Goal: Task Accomplishment & Management: Use online tool/utility

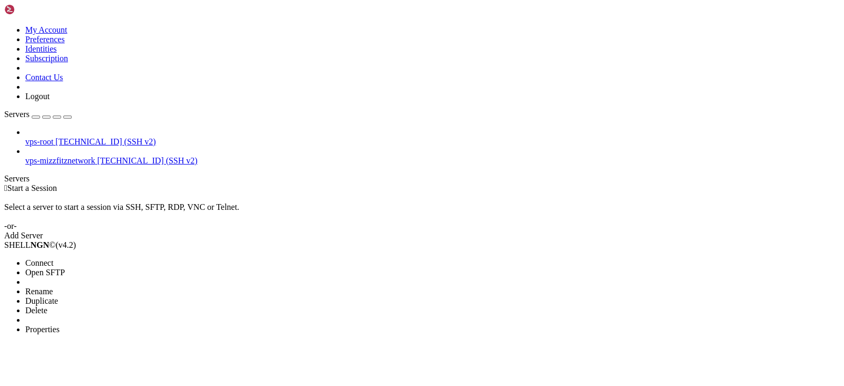
click at [121, 258] on li "Connect" at bounding box center [73, 262] width 96 height 9
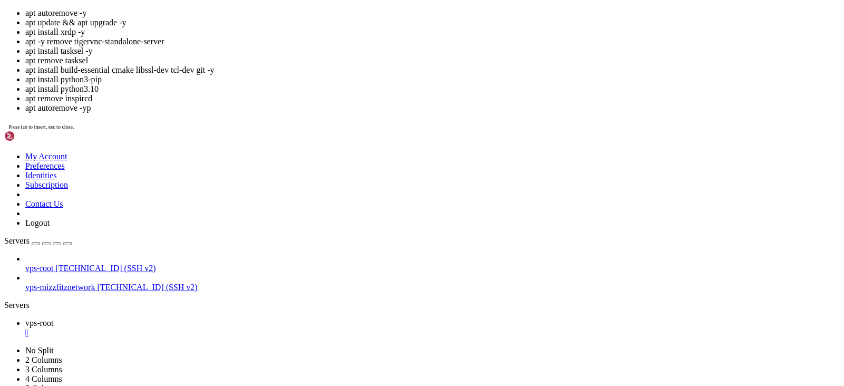
drag, startPoint x: 312, startPoint y: 197, endPoint x: 534, endPoint y: 188, distance: 222.6
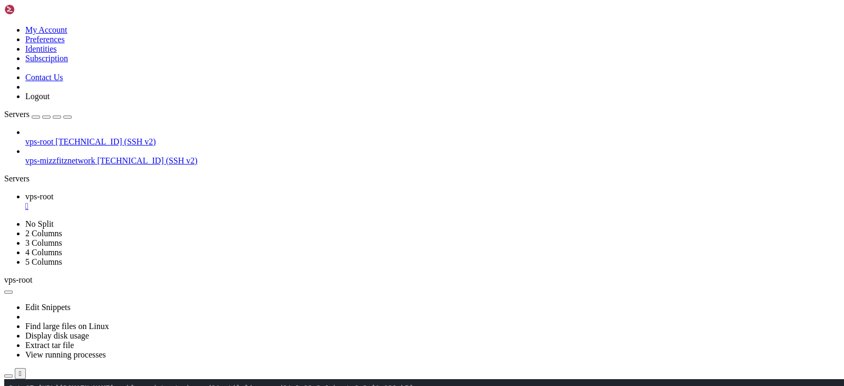
scroll to position [1783, 0]
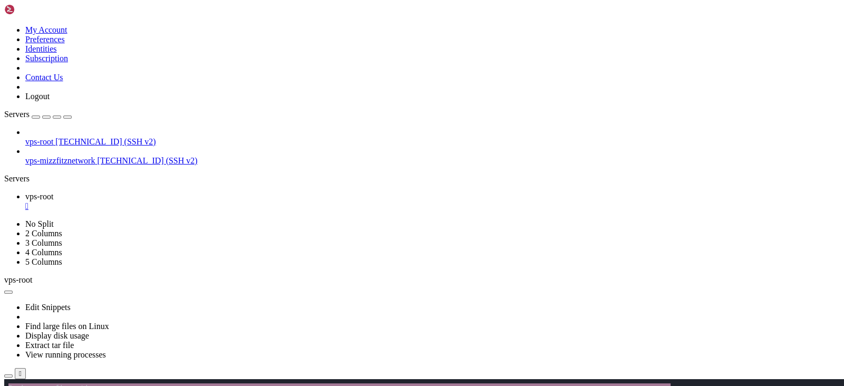
scroll to position [14143, 0]
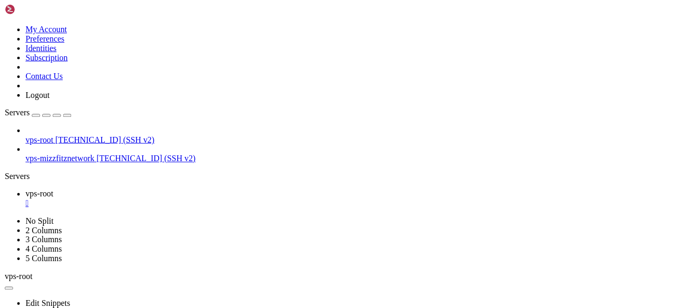
scroll to position [14456, 0]
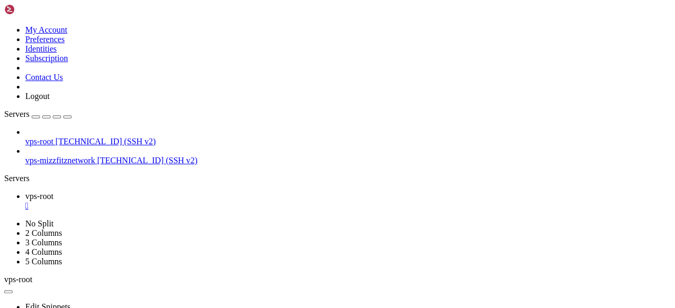
drag, startPoint x: 470, startPoint y: 554, endPoint x: 289, endPoint y: 510, distance: 185.6
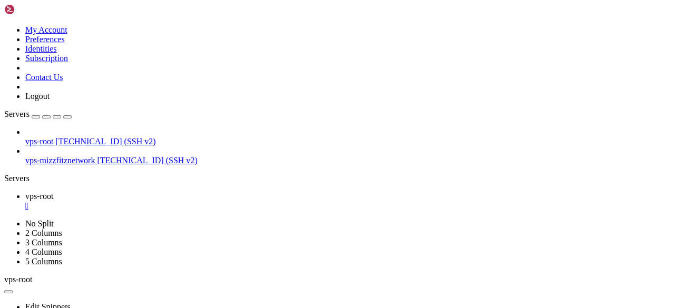
scroll to position [17396, 0]
click at [191, 192] on link "vps-root " at bounding box center [348, 201] width 646 height 19
click at [189, 201] on div "" at bounding box center [348, 205] width 646 height 9
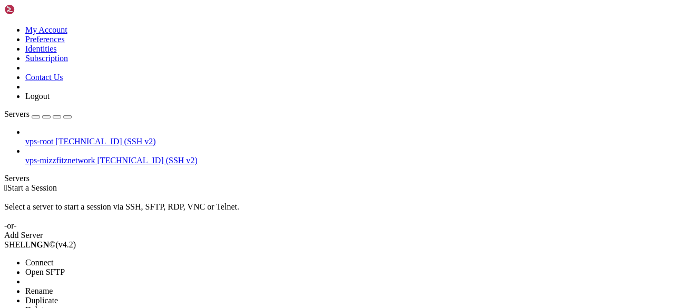
click at [121, 258] on li "Connect" at bounding box center [73, 262] width 96 height 9
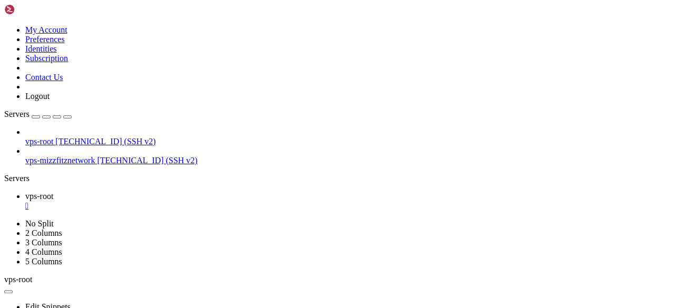
scroll to position [14570, 0]
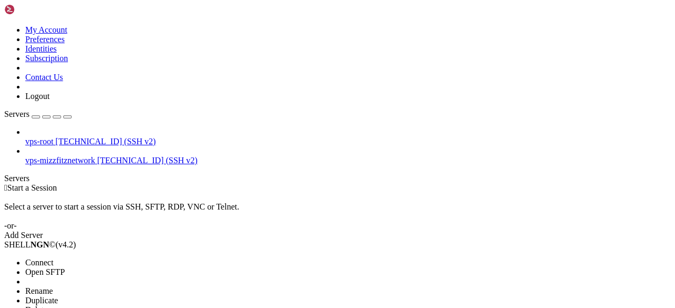
drag, startPoint x: 122, startPoint y: 71, endPoint x: 348, endPoint y: 6, distance: 235.0
click at [53, 258] on span "Connect" at bounding box center [39, 262] width 28 height 9
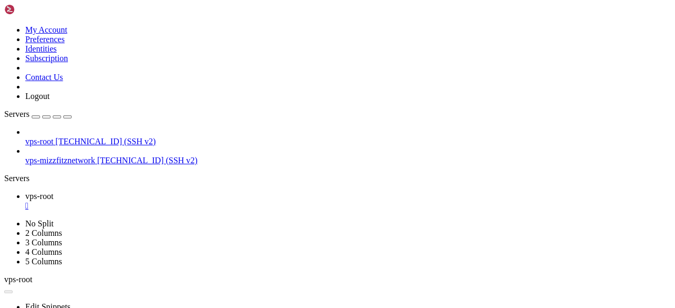
click at [184, 201] on div "" at bounding box center [348, 205] width 646 height 9
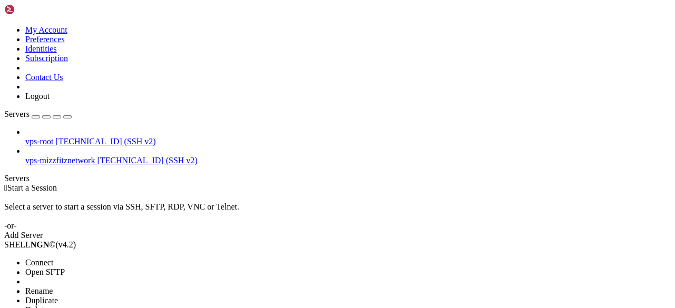
drag, startPoint x: 61, startPoint y: 61, endPoint x: 73, endPoint y: 63, distance: 12.3
drag, startPoint x: 108, startPoint y: 73, endPoint x: 278, endPoint y: 41, distance: 172.8
click at [109, 258] on li "Connect" at bounding box center [73, 262] width 96 height 9
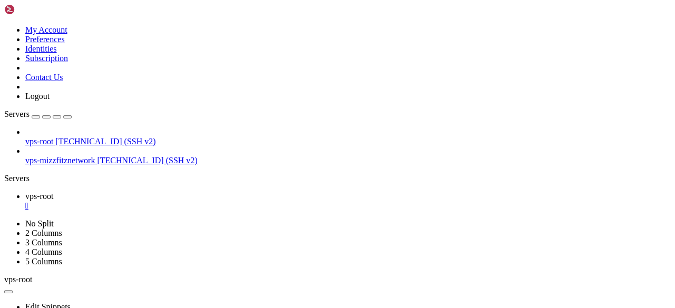
scroll to position [14361, 0]
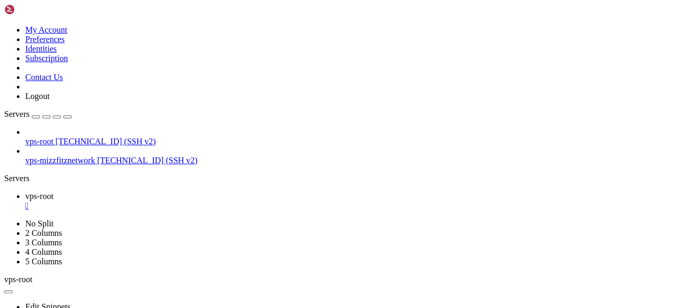
click at [189, 201] on div "" at bounding box center [348, 205] width 646 height 9
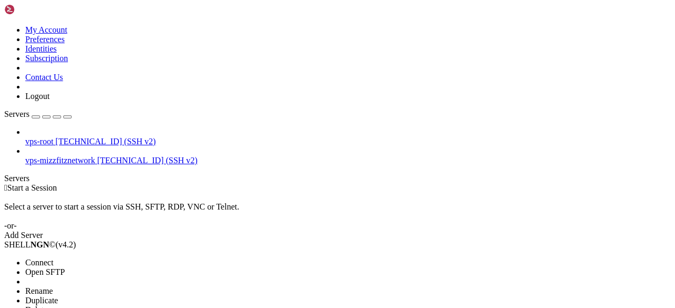
drag, startPoint x: 122, startPoint y: 74, endPoint x: 179, endPoint y: 83, distance: 58.2
click at [121, 258] on li "Connect" at bounding box center [73, 262] width 96 height 9
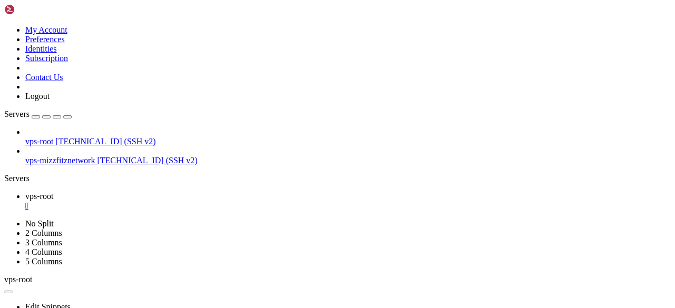
scroll to position [0, 0]
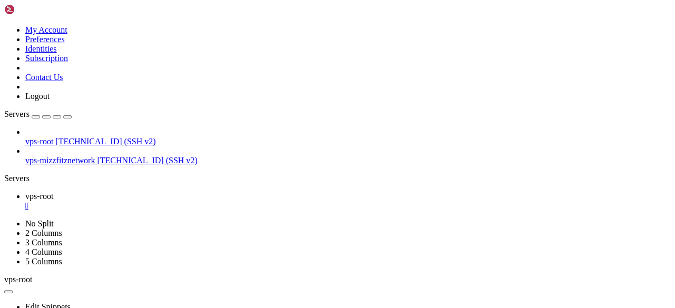
click at [189, 201] on div "" at bounding box center [348, 205] width 646 height 9
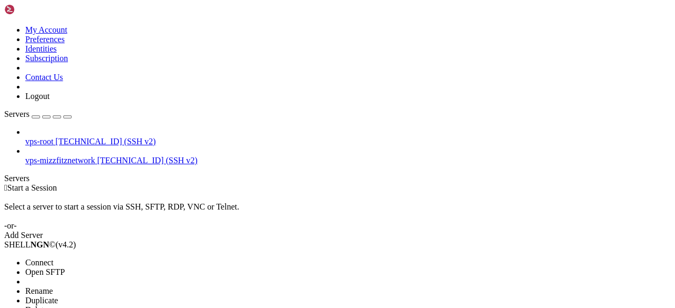
click at [105, 258] on li "Connect" at bounding box center [73, 262] width 96 height 9
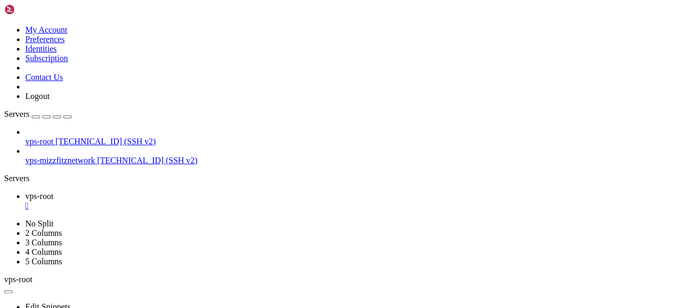
scroll to position [351, 0]
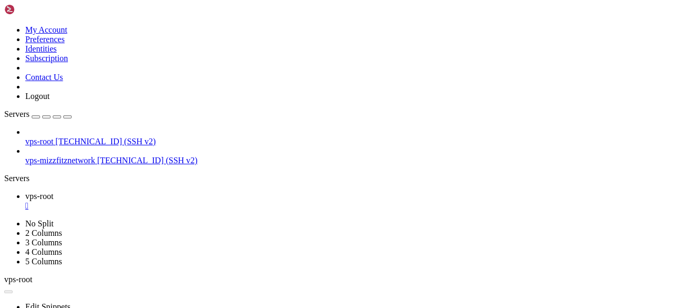
drag, startPoint x: 405, startPoint y: 148, endPoint x: 277, endPoint y: 97, distance: 138.2
drag, startPoint x: 353, startPoint y: 585, endPoint x: 268, endPoint y: 547, distance: 92.7
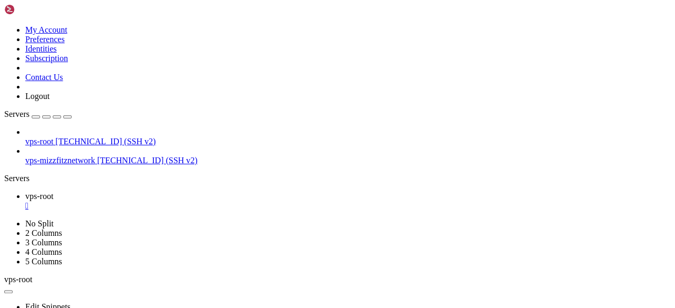
scroll to position [14352, 0]
drag, startPoint x: 347, startPoint y: 540, endPoint x: 206, endPoint y: 499, distance: 146.9
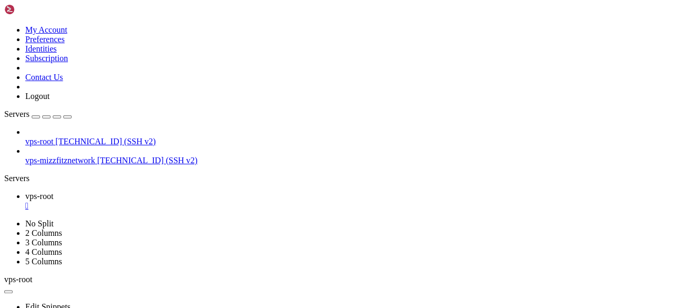
scroll to position [17359, 0]
click at [189, 201] on div "" at bounding box center [348, 205] width 646 height 9
